Goal: Task Accomplishment & Management: Use online tool/utility

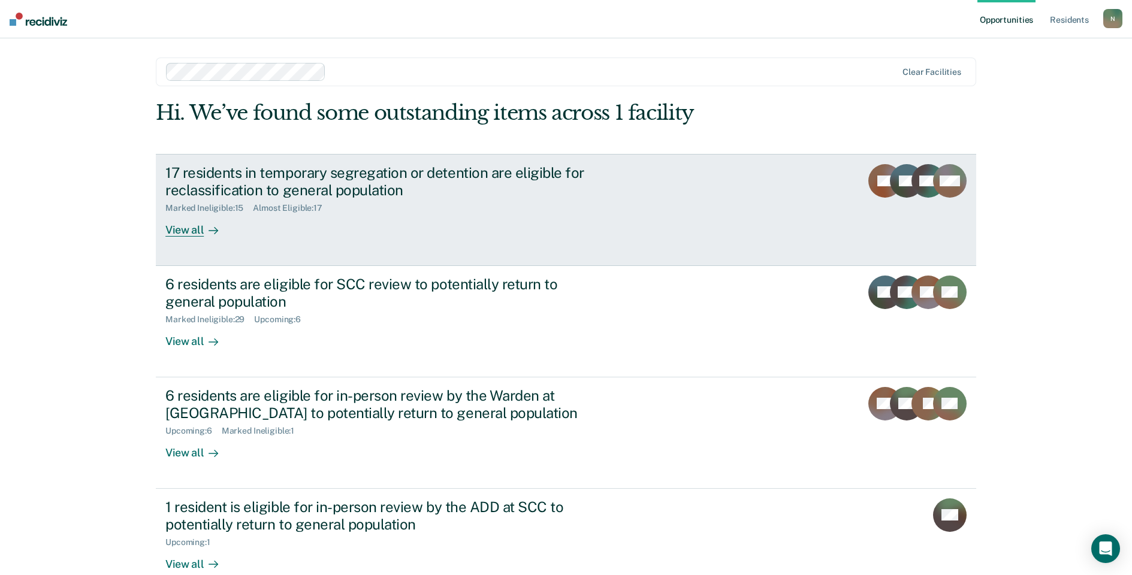
click at [233, 174] on div "17 residents in temporary segregation or detention are eligible for reclassific…" at bounding box center [375, 181] width 421 height 35
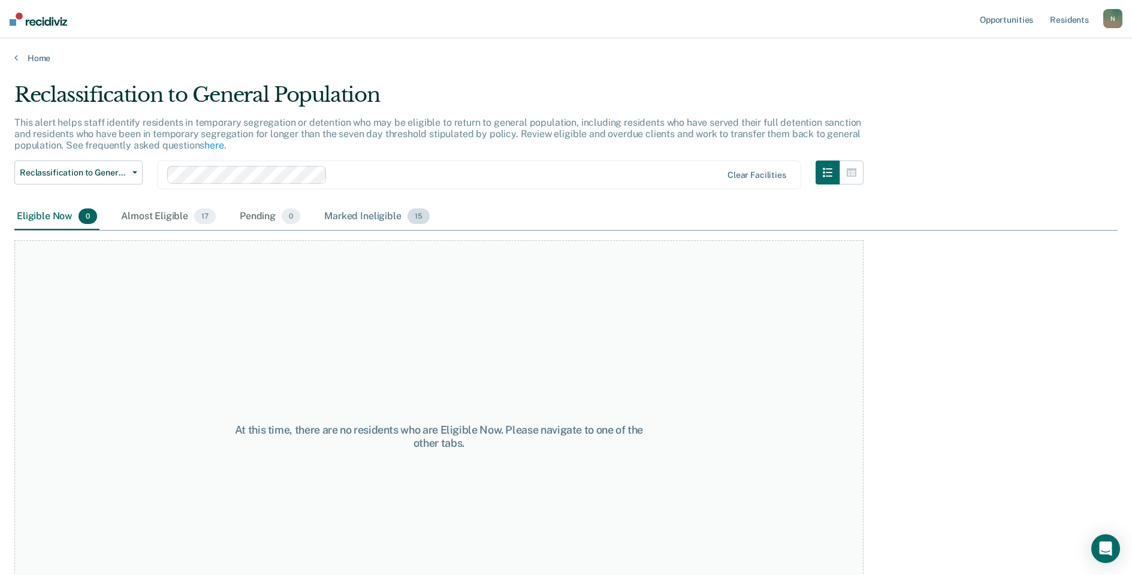
click at [355, 216] on div "Marked Ineligible 15" at bounding box center [377, 217] width 110 height 26
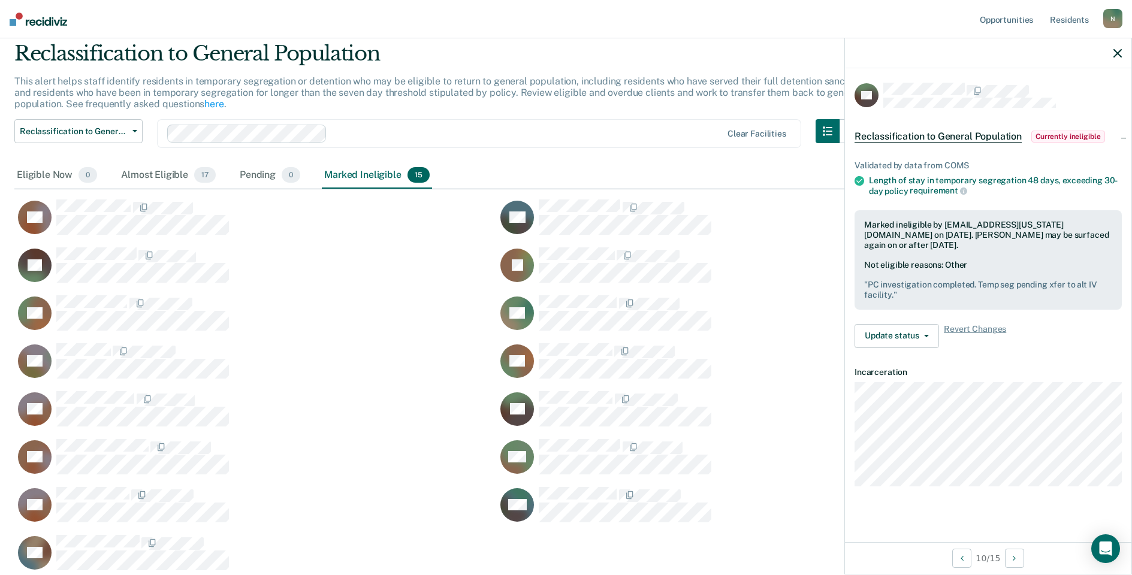
scroll to position [60, 0]
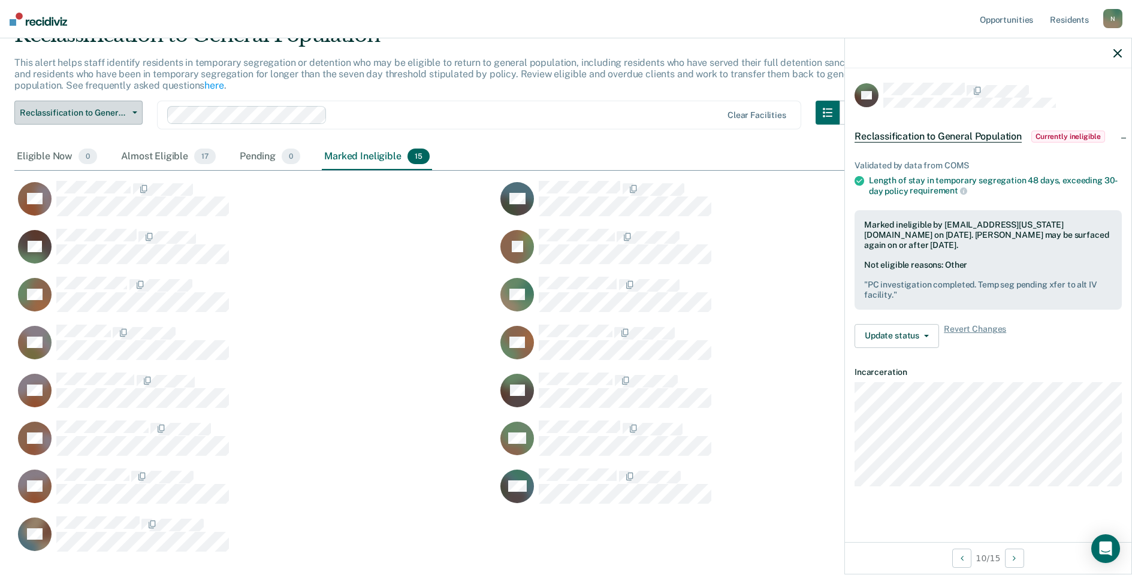
click at [110, 113] on span "Reclassification to General Population" at bounding box center [74, 113] width 108 height 10
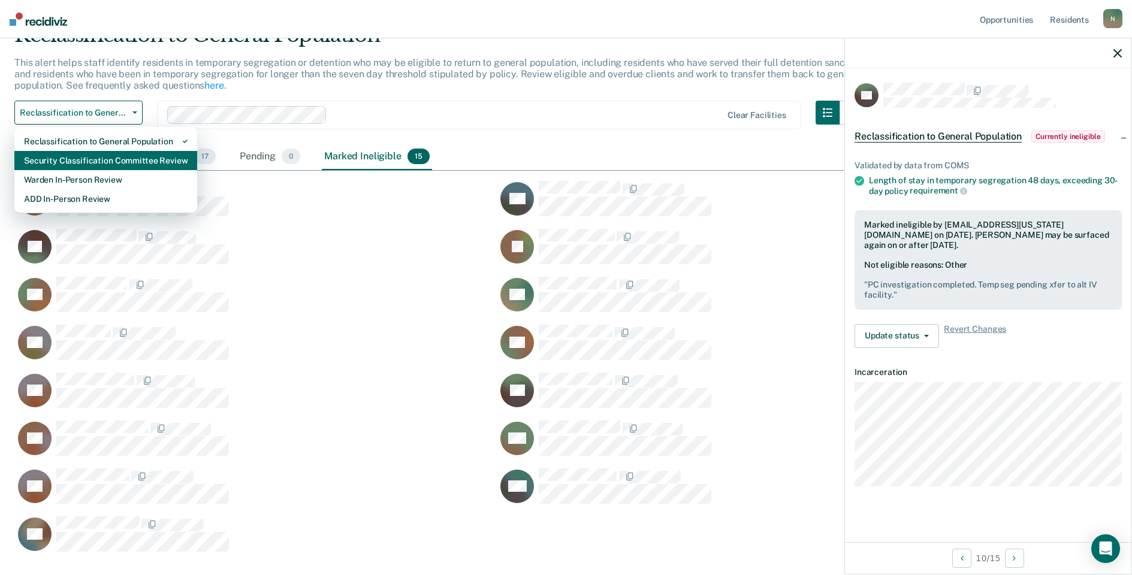
click at [101, 168] on div "Security Classification Committee Review" at bounding box center [106, 160] width 164 height 19
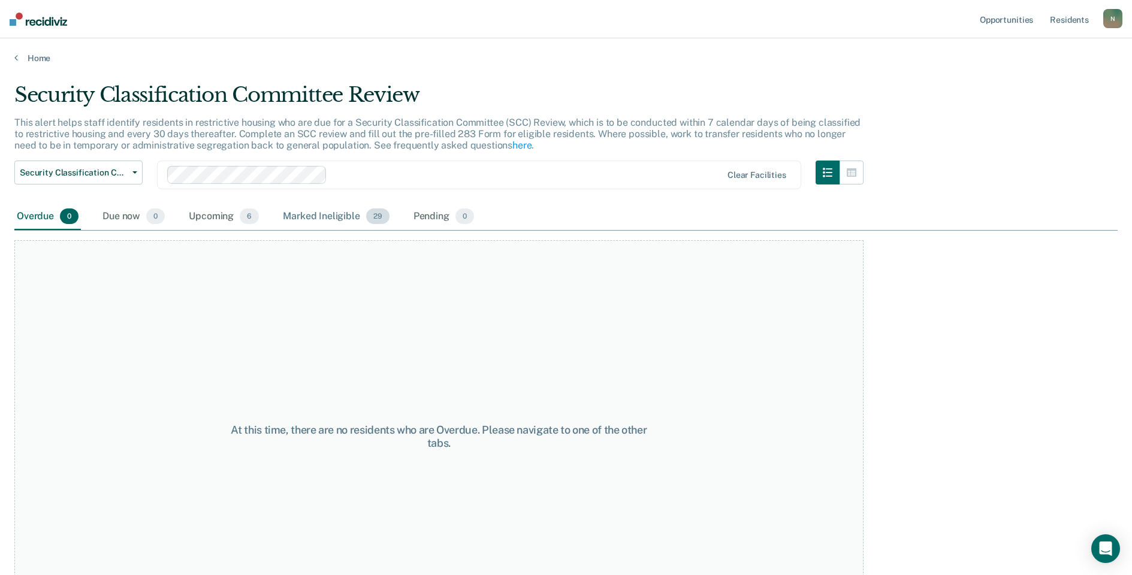
click at [333, 217] on div "Marked Ineligible 29" at bounding box center [335, 217] width 111 height 26
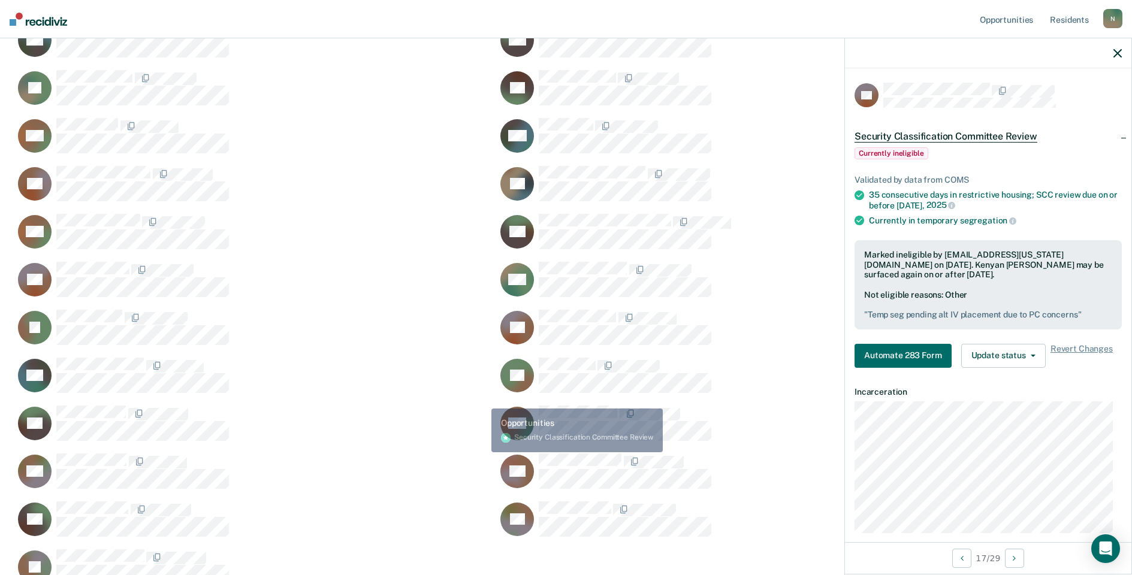
scroll to position [470, 0]
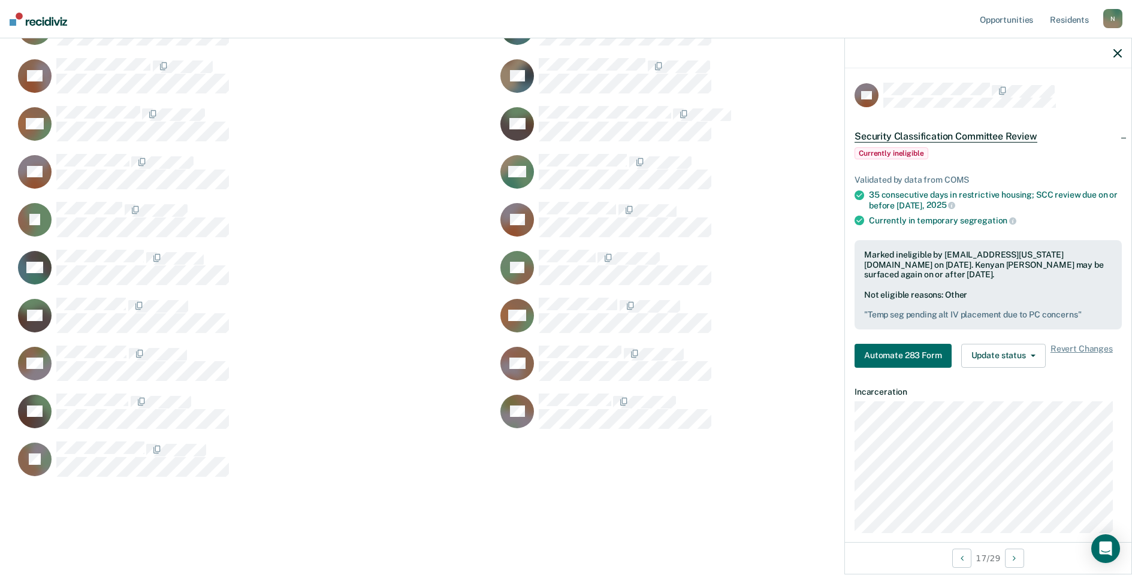
click at [1003, 132] on span "Security Classification Committee Review" at bounding box center [945, 137] width 183 height 12
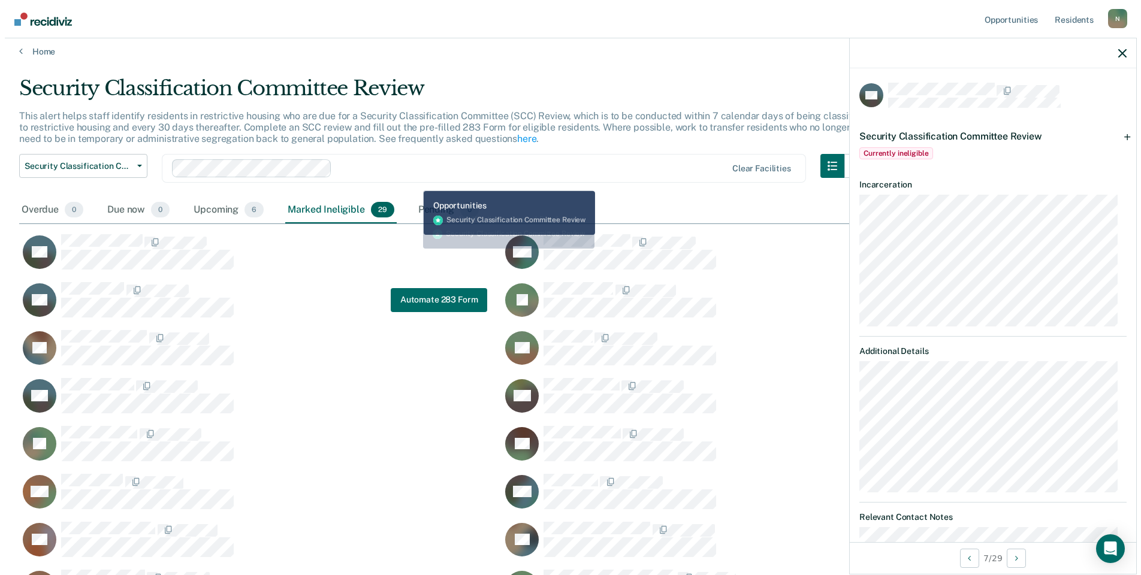
scroll to position [0, 0]
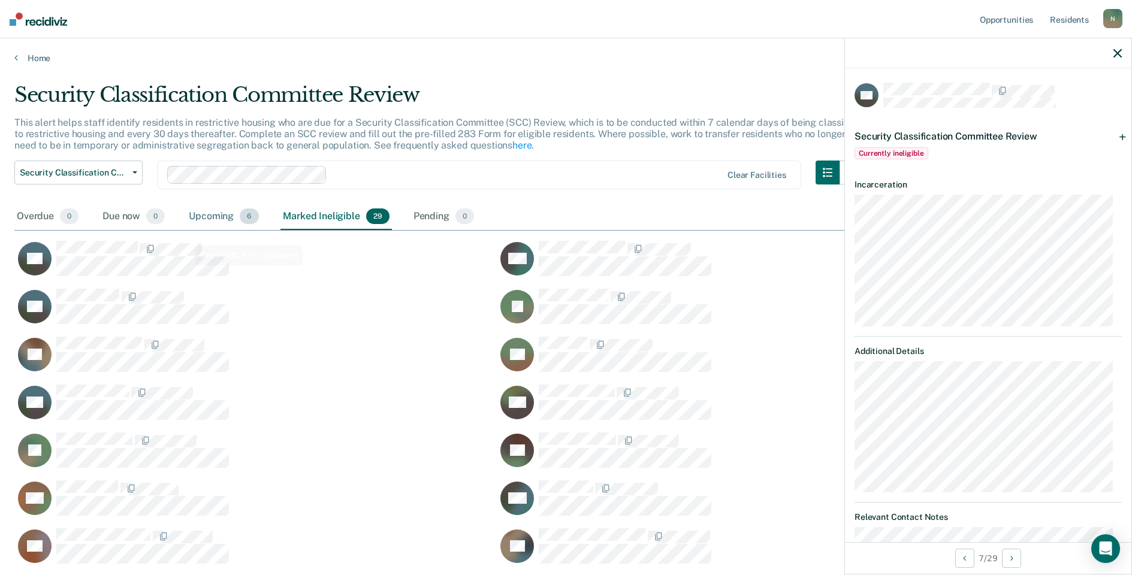
click at [191, 219] on div "Upcoming 6" at bounding box center [223, 217] width 75 height 26
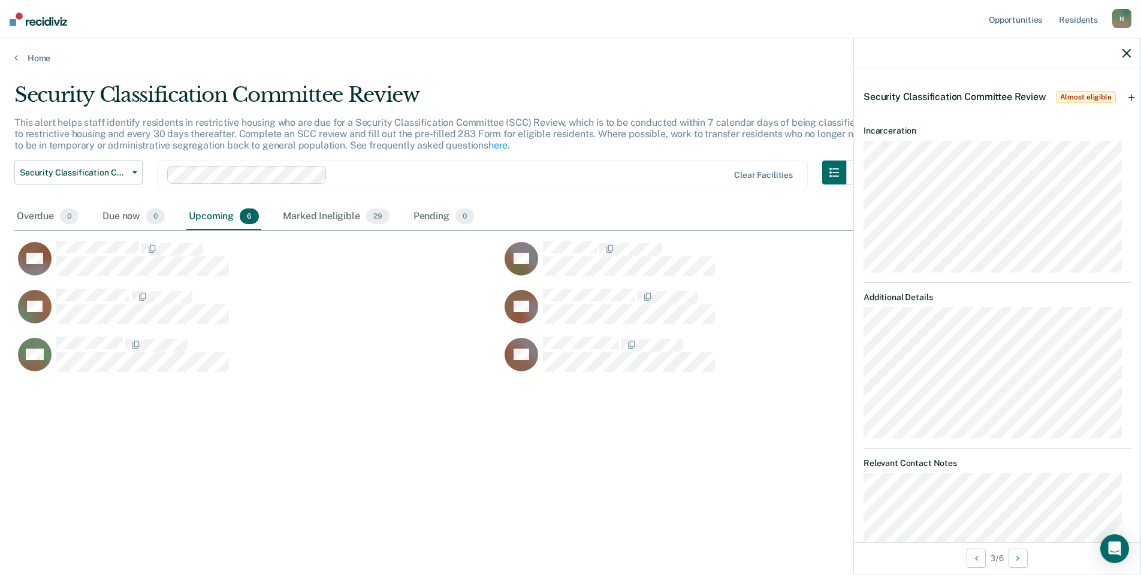
scroll to position [60, 0]
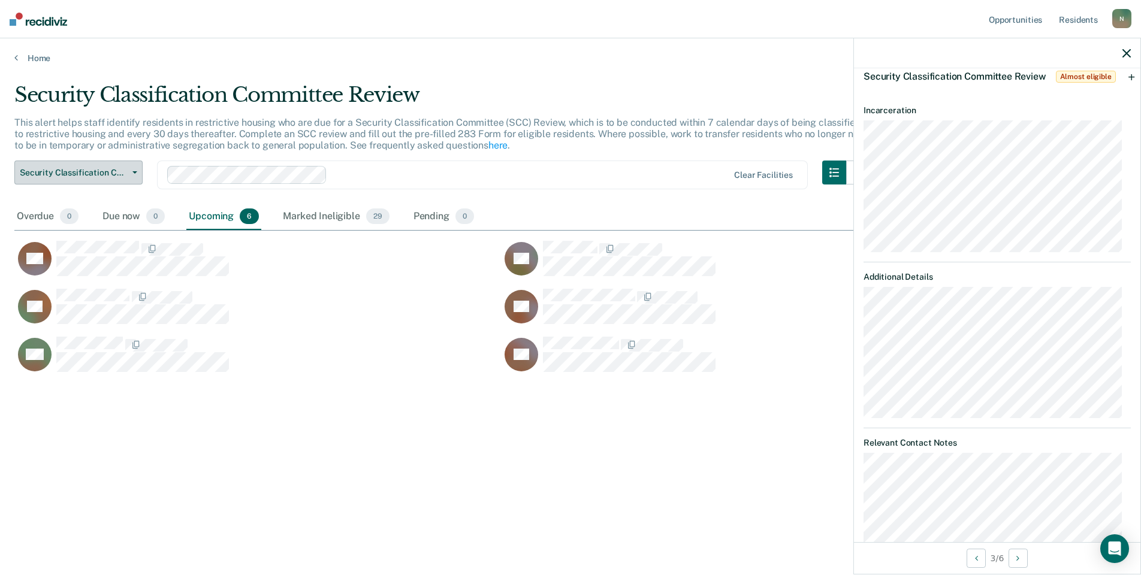
click at [105, 174] on span "Security Classification Committee Review" at bounding box center [74, 173] width 108 height 10
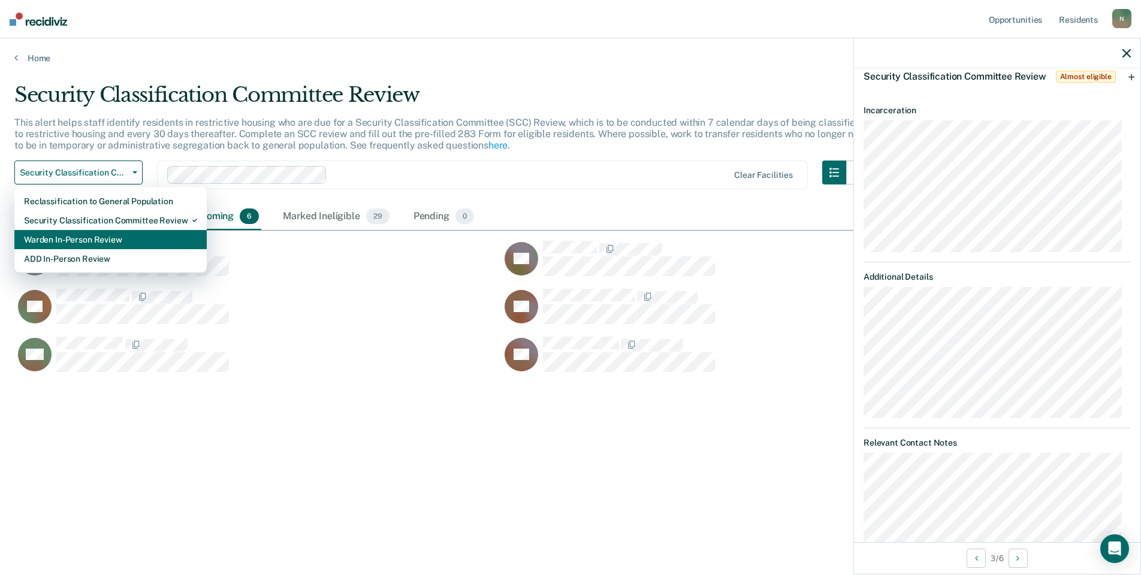
click at [99, 231] on div "Warden In-Person Review" at bounding box center [110, 239] width 173 height 19
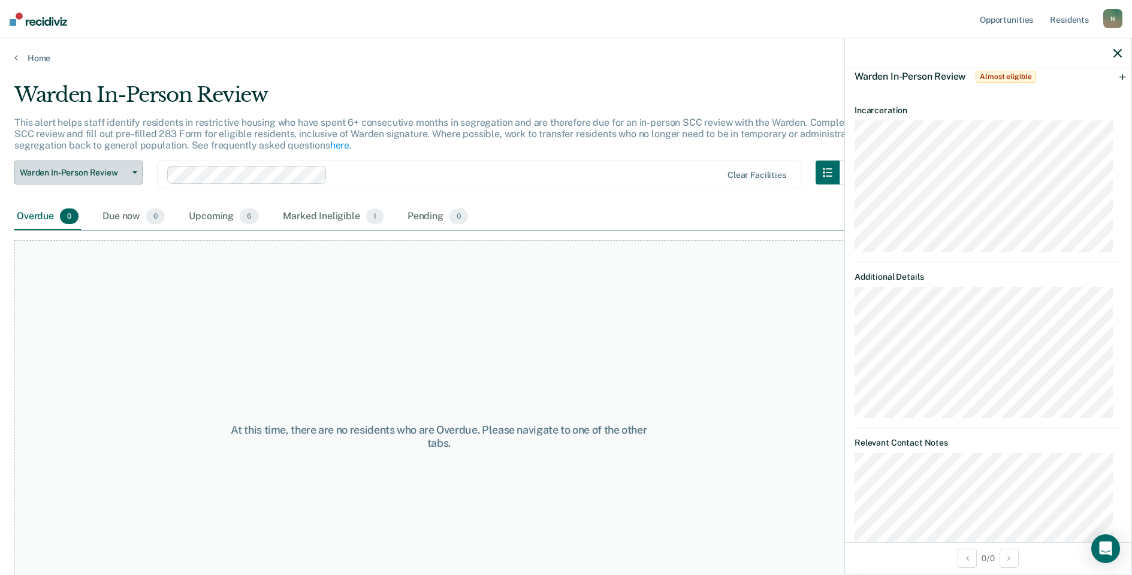
click at [108, 177] on span "Warden In-Person Review" at bounding box center [74, 173] width 108 height 10
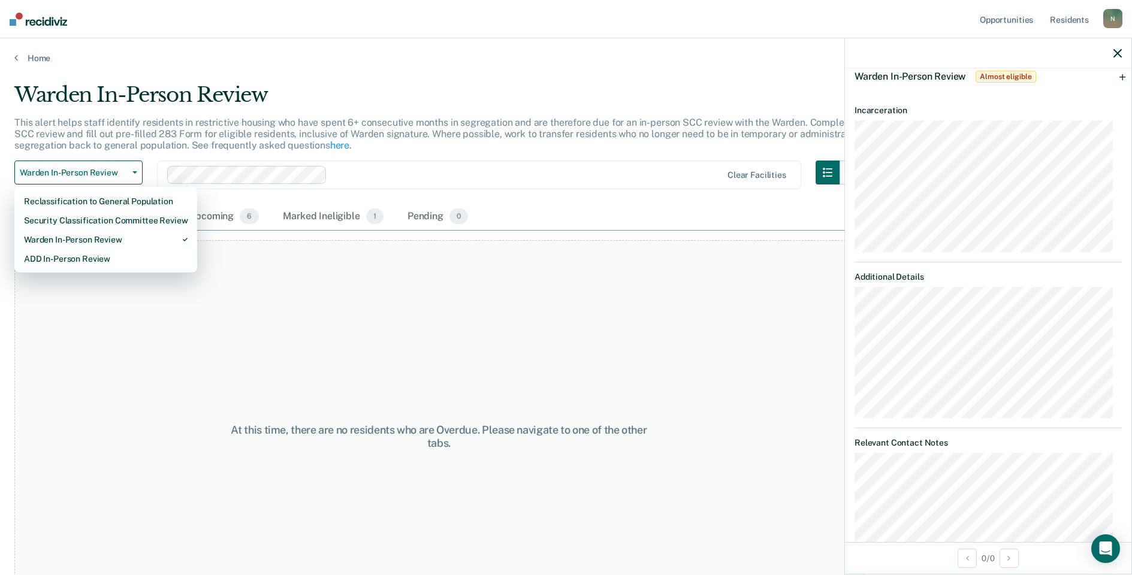
click at [1118, 58] on icon "button" at bounding box center [1117, 53] width 8 height 8
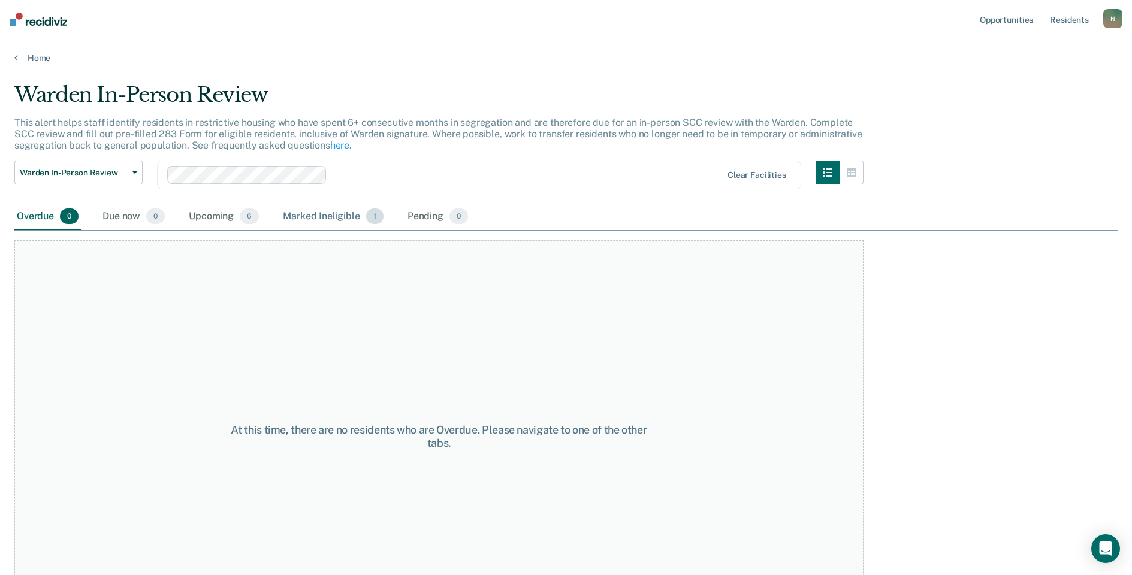
click at [328, 213] on div "Marked Ineligible 1" at bounding box center [332, 217] width 105 height 26
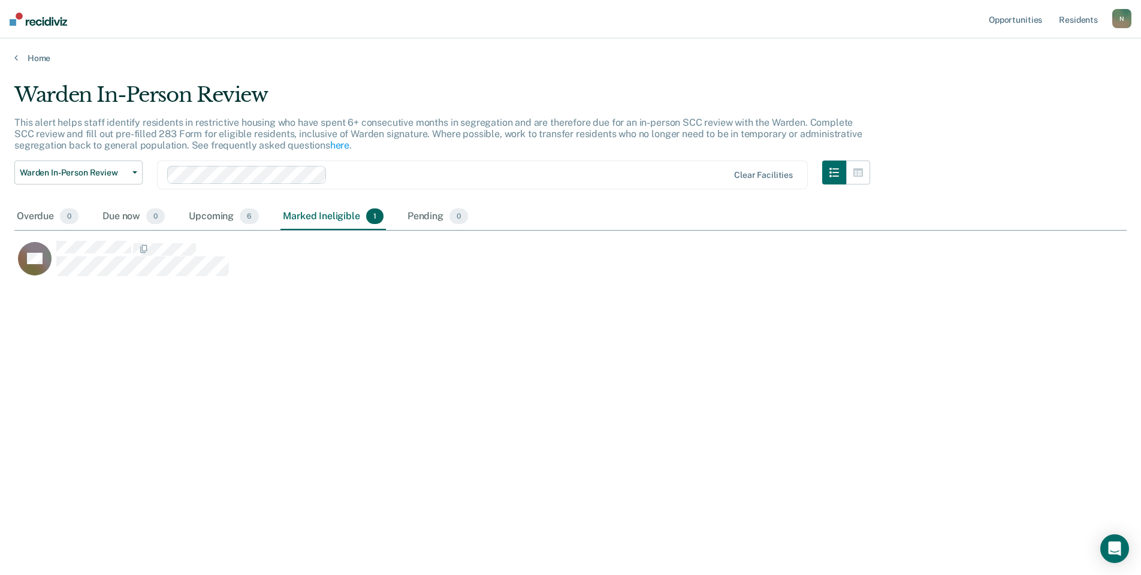
scroll to position [394, 1103]
click at [206, 209] on div "Upcoming 6" at bounding box center [223, 217] width 75 height 26
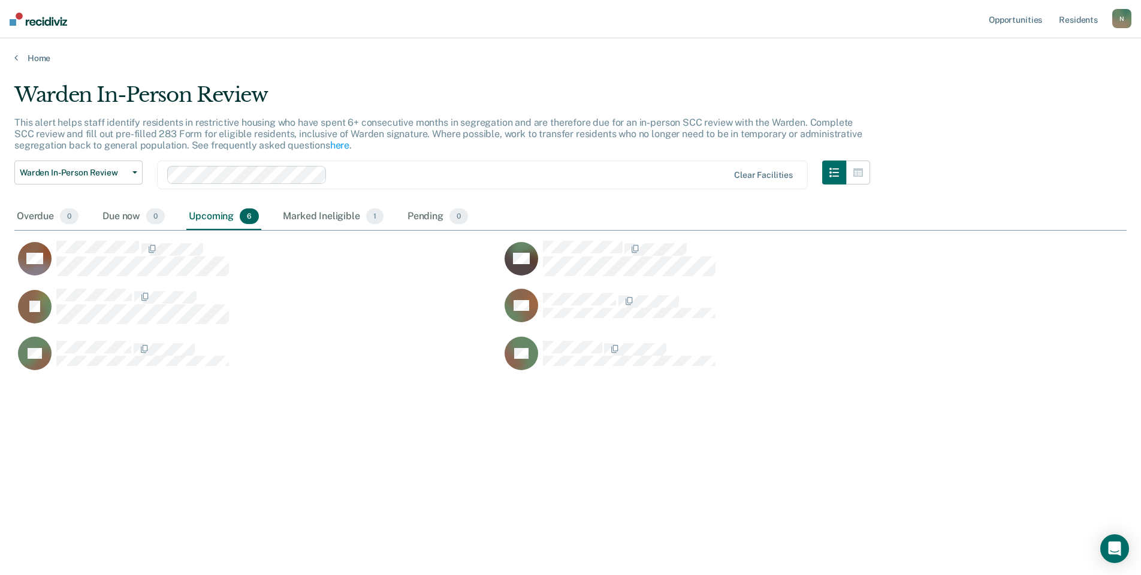
click at [1122, 14] on div "N" at bounding box center [1121, 18] width 19 height 19
click at [1034, 77] on link "Log Out" at bounding box center [1073, 79] width 96 height 10
